Goal: Entertainment & Leisure: Consume media (video, audio)

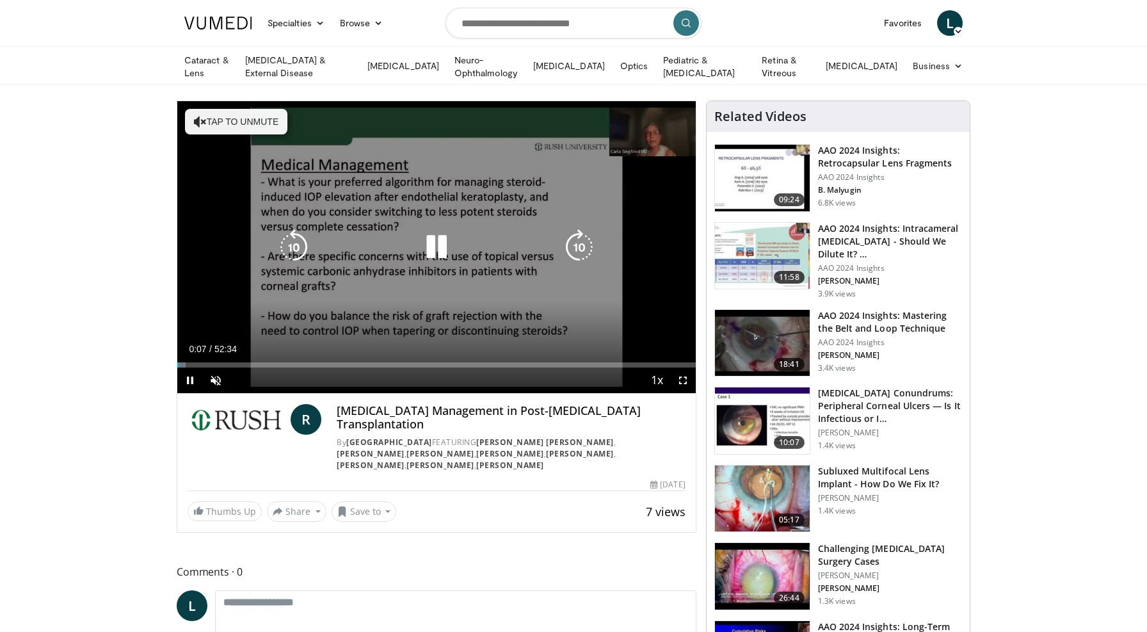
drag, startPoint x: 583, startPoint y: 243, endPoint x: 576, endPoint y: 248, distance: 7.8
click at [581, 245] on icon "Video Player" at bounding box center [579, 247] width 36 height 36
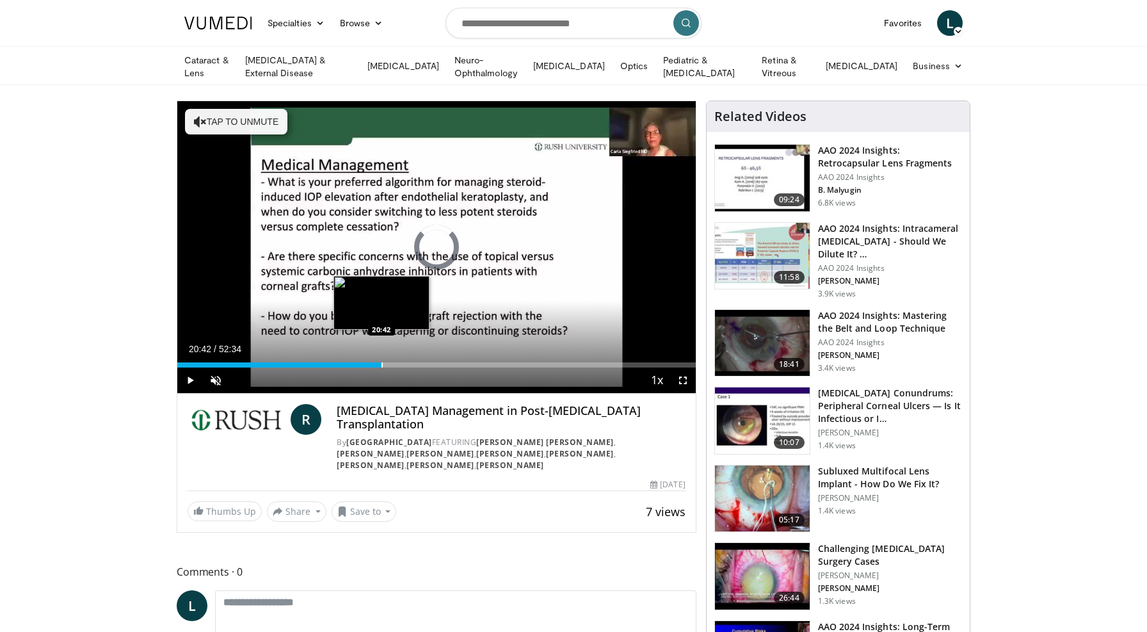
click at [382, 360] on div "Loaded : 2.22% 20:42 20:42" at bounding box center [436, 361] width 519 height 12
click at [465, 367] on div "Current Time 20:46 / Duration 52:34 Pause Skip Backward Skip Forward Unmute Loa…" at bounding box center [436, 380] width 519 height 26
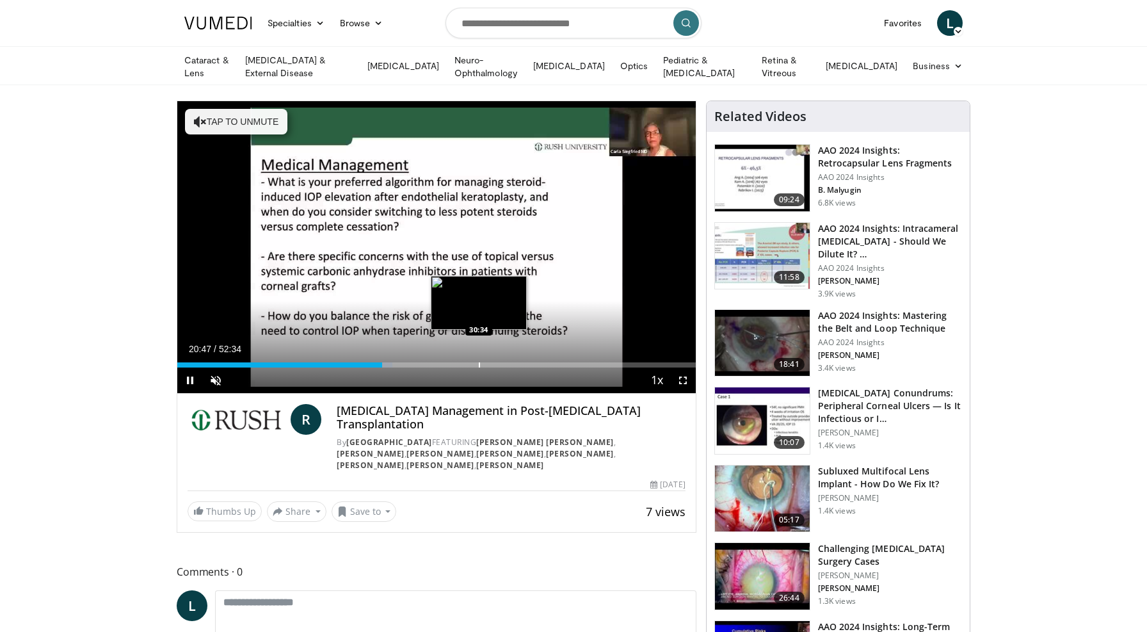
click at [480, 360] on div "Loaded : 41.51% 20:48 30:34" at bounding box center [436, 361] width 519 height 12
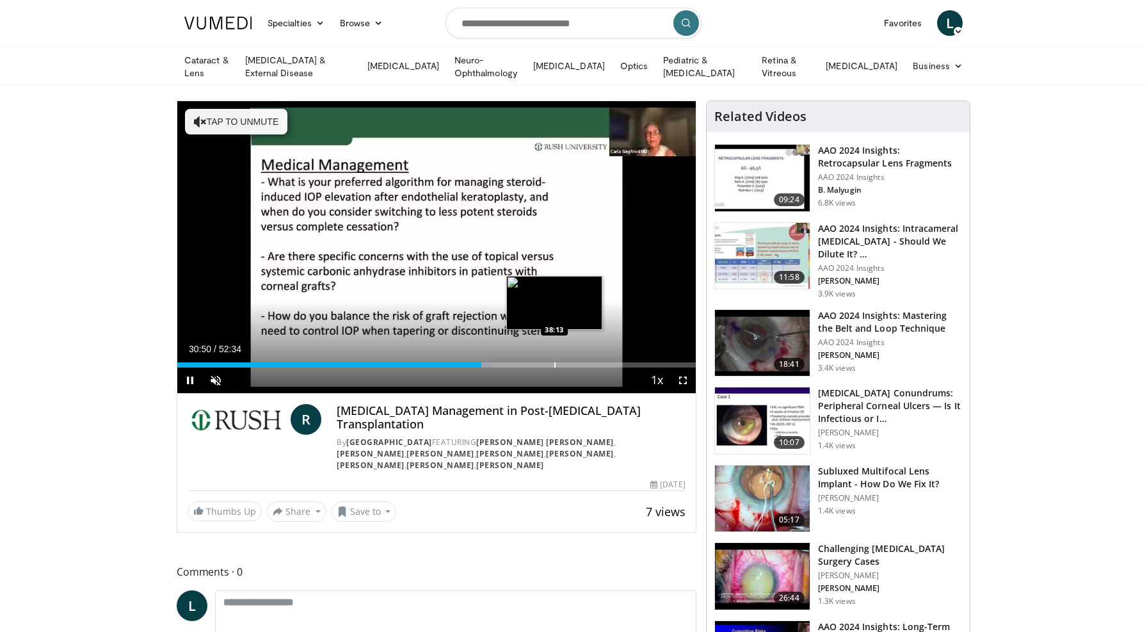
click at [556, 364] on div "Loaded : 60.69% 30:50 38:13" at bounding box center [436, 364] width 519 height 5
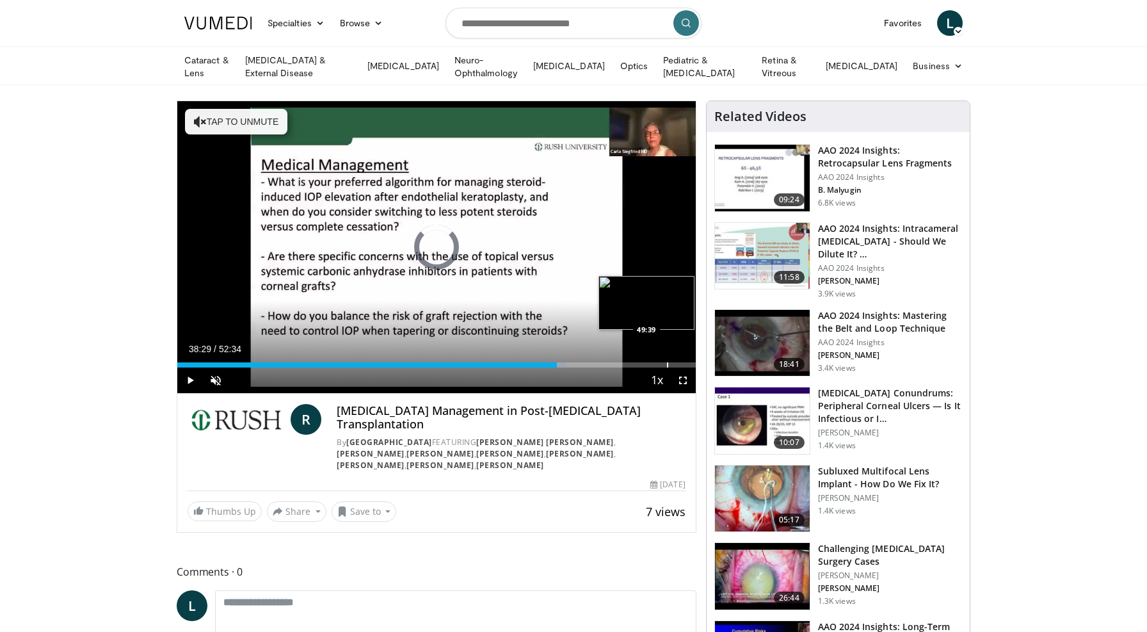
click at [667, 364] on div "Loaded : 75.13% 49:43 49:39" at bounding box center [436, 364] width 519 height 5
click at [217, 380] on span "Video Player" at bounding box center [216, 380] width 26 height 26
